Goal: Book appointment/travel/reservation

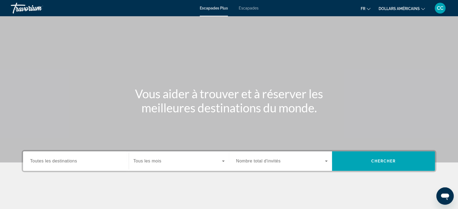
click at [243, 162] on span "Nombre total d'invités" at bounding box center [258, 161] width 44 height 5
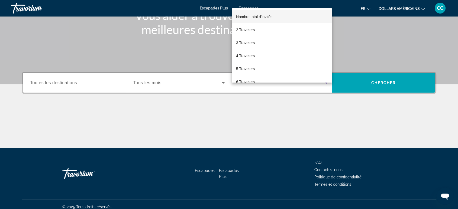
scroll to position [83, 0]
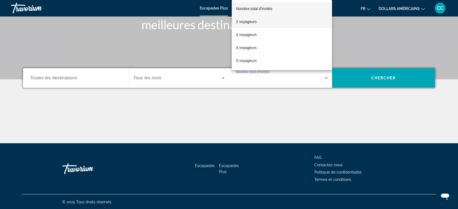
click at [247, 25] on span "2 voyageurs" at bounding box center [246, 21] width 21 height 7
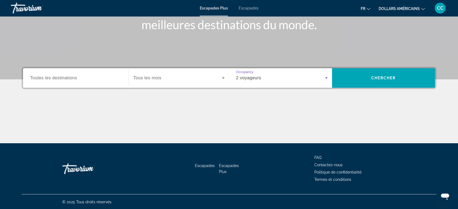
scroll to position [53, 0]
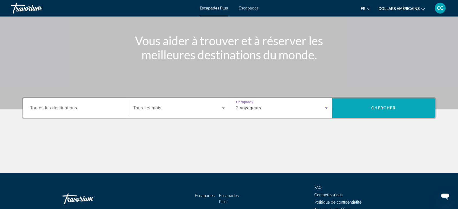
click at [399, 111] on span "Widget de recherche" at bounding box center [383, 108] width 103 height 13
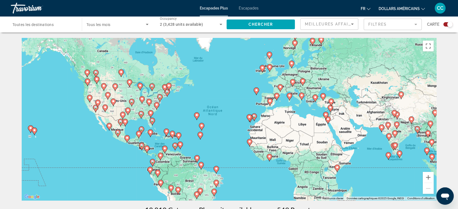
click at [385, 25] on mat-form-field "Filtres" at bounding box center [393, 24] width 58 height 11
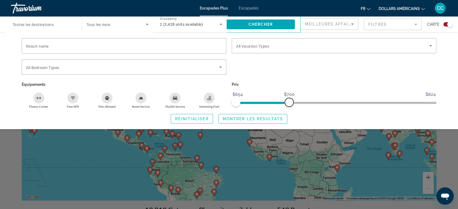
drag, startPoint x: 433, startPoint y: 101, endPoint x: 289, endPoint y: 109, distance: 143.5
click at [289, 109] on div "Resort name Vacation Types All Vacation Types Bedroom Types All Bedroom Types É…" at bounding box center [229, 81] width 436 height 86
click at [247, 115] on span "Search widget" at bounding box center [253, 118] width 68 height 13
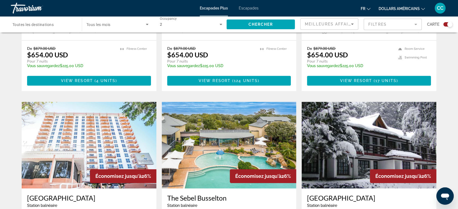
scroll to position [302, 0]
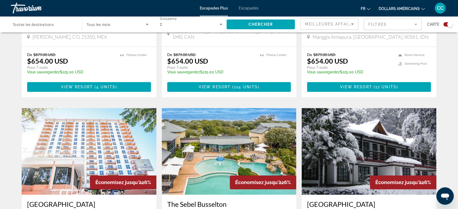
click at [252, 7] on font "Escapades" at bounding box center [249, 8] width 20 height 4
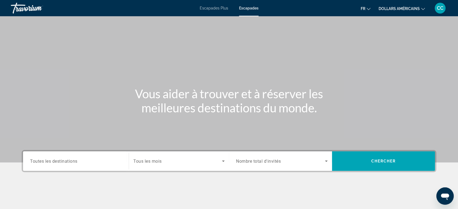
click at [272, 160] on span "Nombre total d'invités" at bounding box center [258, 161] width 45 height 5
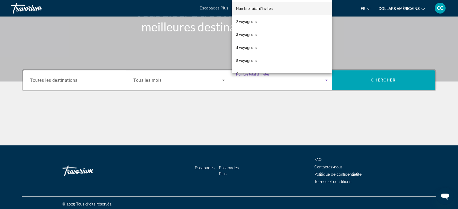
scroll to position [83, 0]
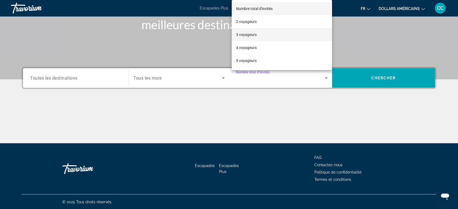
click at [249, 33] on font "3 voyageurs" at bounding box center [246, 35] width 21 height 4
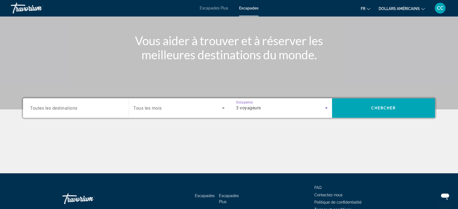
click at [270, 107] on div "3 voyageurs" at bounding box center [280, 108] width 89 height 7
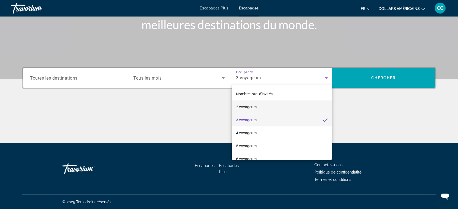
click at [248, 108] on font "2 voyageurs" at bounding box center [246, 107] width 21 height 4
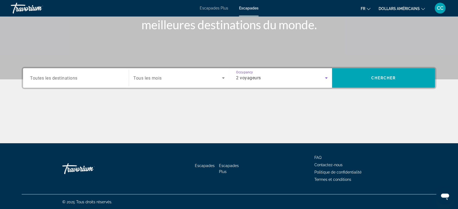
click at [293, 79] on div "2 voyageurs" at bounding box center [280, 78] width 89 height 7
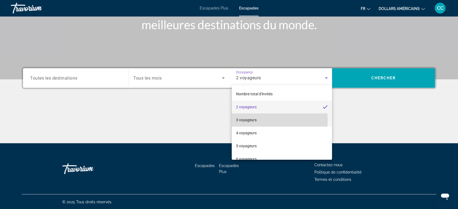
click at [251, 120] on font "3 voyageurs" at bounding box center [246, 120] width 21 height 4
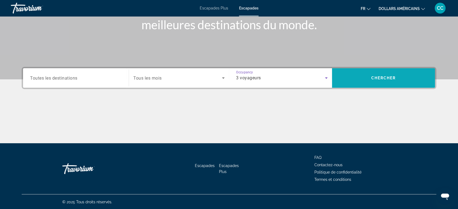
click at [351, 75] on span "Search widget" at bounding box center [383, 78] width 103 height 13
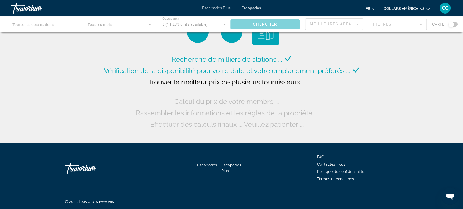
click at [397, 9] on font "dollars américains" at bounding box center [403, 9] width 41 height 4
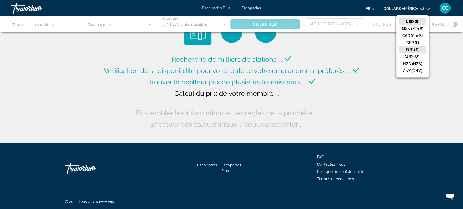
click at [411, 49] on button "EUR (€)" at bounding box center [412, 49] width 27 height 7
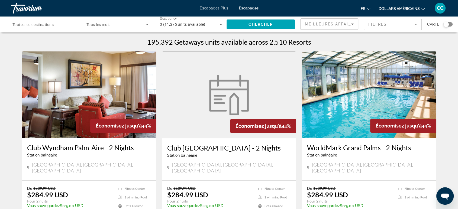
click at [401, 24] on mat-form-field "Filtres" at bounding box center [393, 24] width 58 height 11
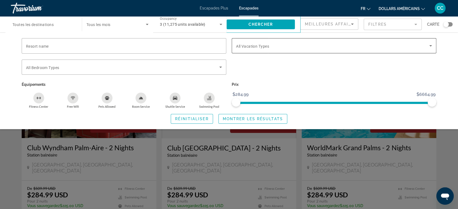
click at [266, 46] on span "All Vacation Types" at bounding box center [252, 46] width 33 height 4
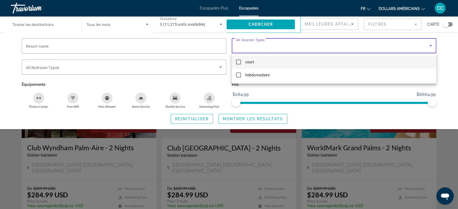
click at [266, 46] on div at bounding box center [229, 104] width 458 height 209
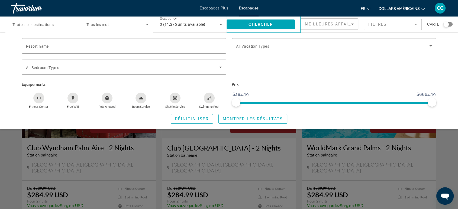
click at [339, 138] on div "Search widget" at bounding box center [229, 145] width 458 height 128
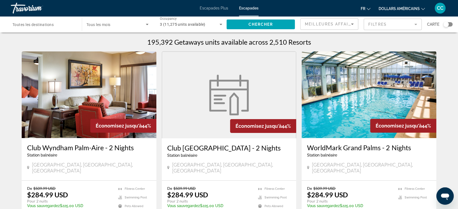
click at [409, 9] on font "dollars américains" at bounding box center [399, 9] width 41 height 4
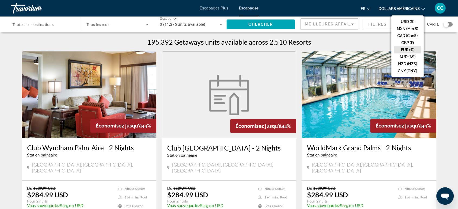
click at [407, 50] on button "EUR (€)" at bounding box center [407, 49] width 27 height 7
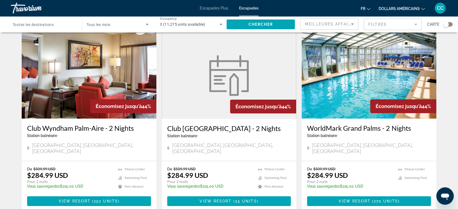
scroll to position [30, 0]
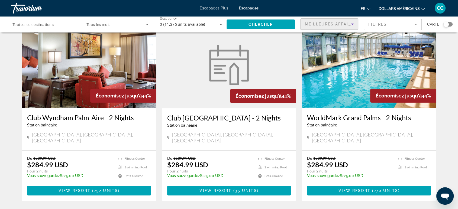
click at [317, 24] on span "Meilleures affaires" at bounding box center [331, 24] width 52 height 4
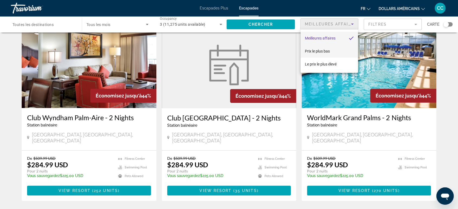
click at [315, 50] on font "Prix ​​le plus bas" at bounding box center [317, 51] width 25 height 4
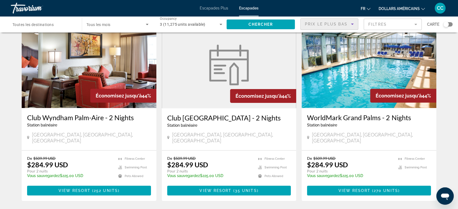
scroll to position [0, 0]
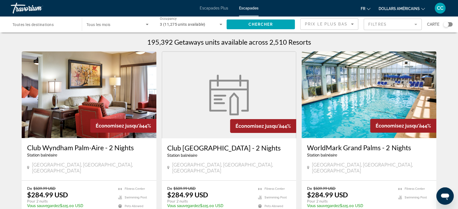
click at [314, 19] on div "Prix ​​le plus bas" at bounding box center [329, 26] width 49 height 15
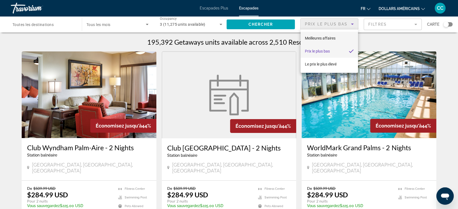
click at [317, 37] on font "Meilleures affaires" at bounding box center [320, 38] width 31 height 4
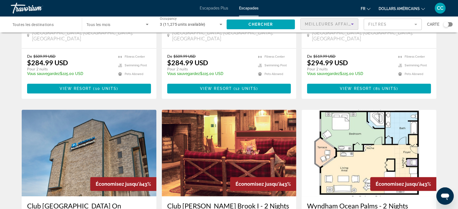
scroll to position [241, 0]
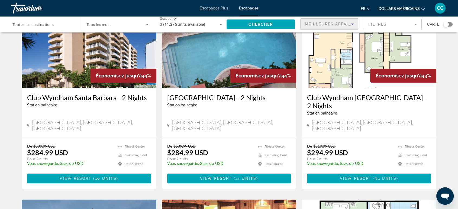
click at [48, 26] on span "Toutes les destinations" at bounding box center [32, 24] width 41 height 4
click at [48, 26] on input "Destination Toutes les destinations" at bounding box center [43, 24] width 62 height 7
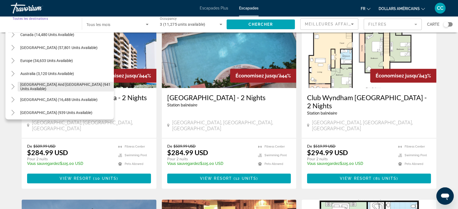
scroll to position [27, 0]
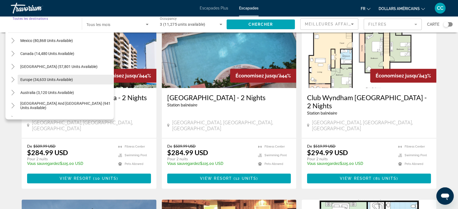
click at [44, 80] on span "Europe (34,633 units available)" at bounding box center [46, 79] width 53 height 4
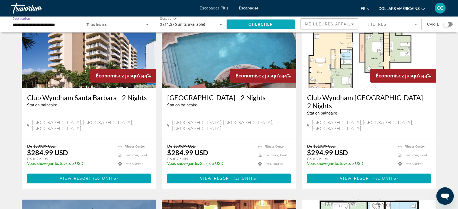
click at [262, 23] on span "Chercher" at bounding box center [260, 24] width 25 height 4
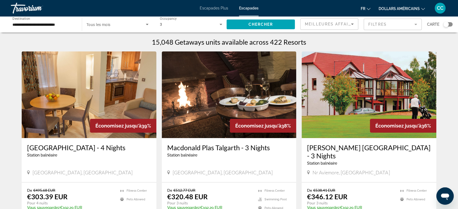
click at [62, 25] on input "**********" at bounding box center [43, 24] width 62 height 7
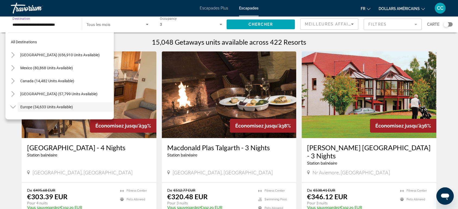
scroll to position [32, 0]
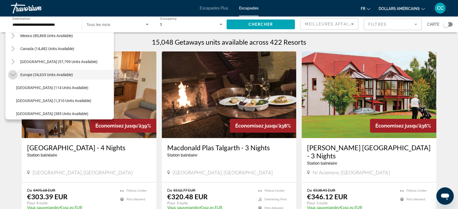
click at [11, 75] on icon "Toggle Europe (34,633 units available)" at bounding box center [12, 74] width 5 height 5
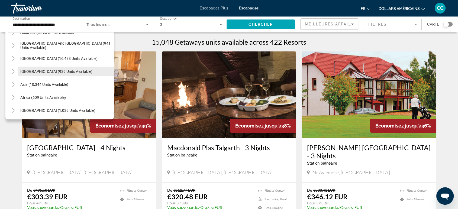
scroll to position [0, 0]
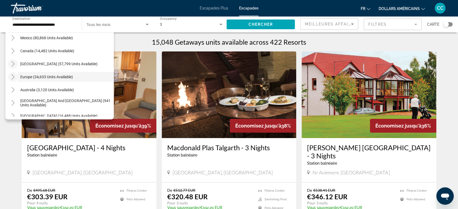
click at [13, 64] on icon "Toggle Caribbean & Atlantic Islands (57,799 units available)" at bounding box center [12, 63] width 5 height 5
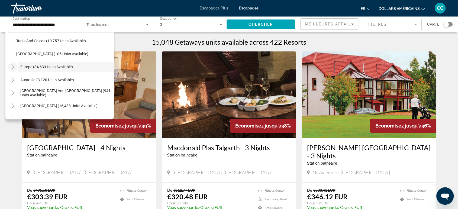
scroll to position [265, 0]
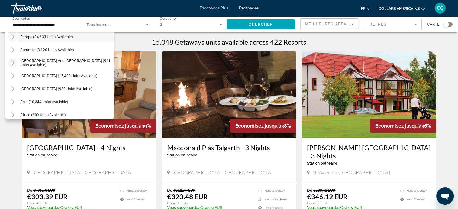
click at [15, 63] on mat-icon "Toggle South Pacific and Oceania (941 units available)" at bounding box center [12, 62] width 9 height 9
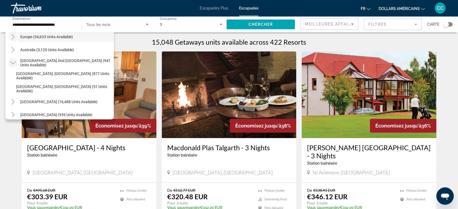
click at [14, 63] on icon "Toggle South Pacific and Oceania (941 units available)" at bounding box center [12, 63] width 5 height 3
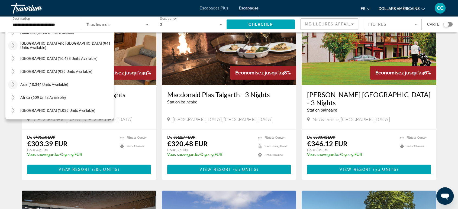
scroll to position [60, 0]
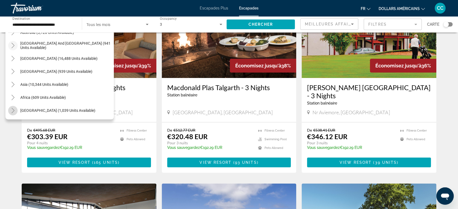
click at [13, 107] on mat-icon "Toggle Middle East (1,039 units available)" at bounding box center [12, 110] width 9 height 9
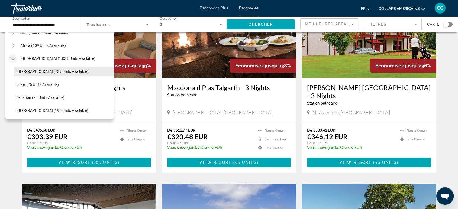
click at [37, 73] on span "[GEOGRAPHIC_DATA] (739 units available)" at bounding box center [52, 71] width 72 height 4
type input "**********"
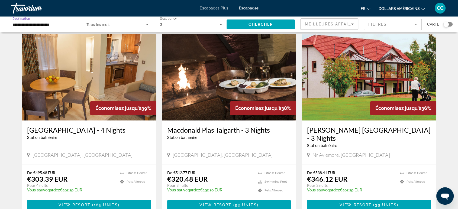
scroll to position [0, 0]
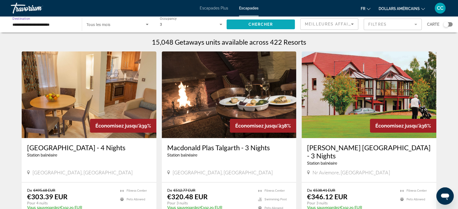
click at [257, 24] on span "Chercher" at bounding box center [260, 24] width 25 height 4
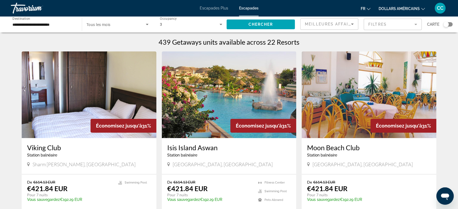
scroll to position [30, 0]
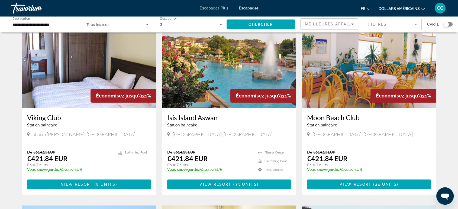
click at [204, 81] on img "Contenu principal" at bounding box center [229, 64] width 135 height 87
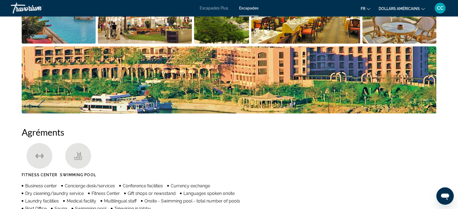
scroll to position [312, 0]
